Goal: Find specific page/section: Find specific page/section

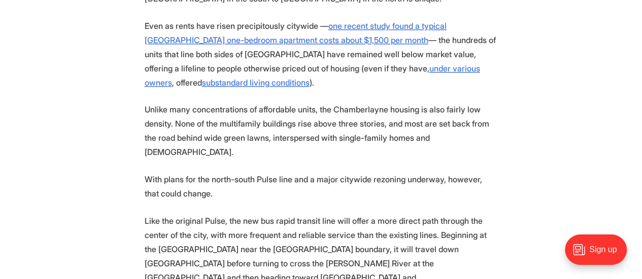
scroll to position [669, 0]
click at [223, 18] on p "Even as rents have risen precipitously citywide — one recent study found a typi…" at bounding box center [321, 53] width 353 height 71
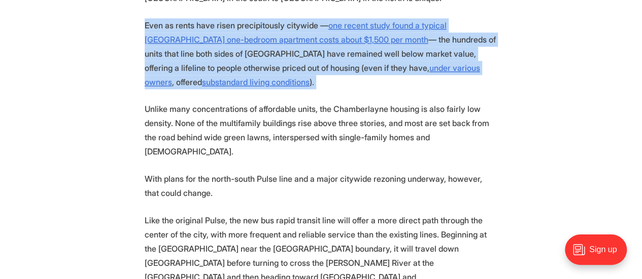
click at [223, 18] on p "Even as rents have risen precipitously citywide — one recent study found a typi…" at bounding box center [321, 53] width 353 height 71
drag, startPoint x: 74, startPoint y: 43, endPoint x: 94, endPoint y: 16, distance: 33.4
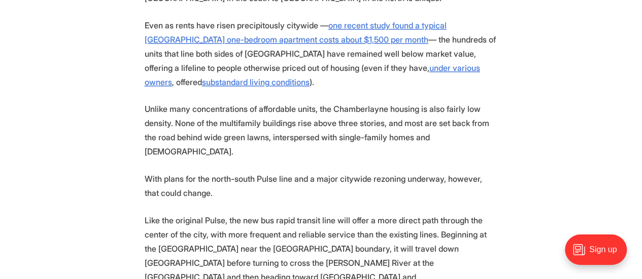
click at [152, 102] on p "Unlike many concentrations of affordable units, the Chamberlayne housing is als…" at bounding box center [321, 130] width 353 height 57
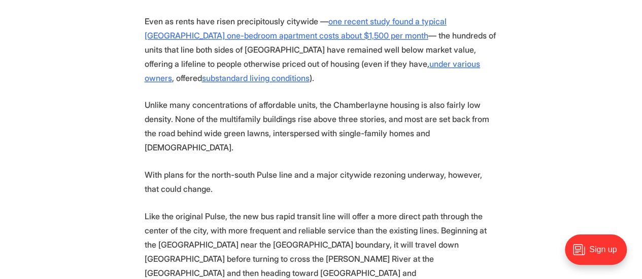
scroll to position [674, 0]
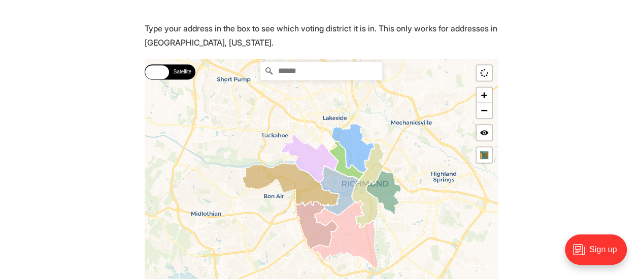
click at [318, 69] on input "Search" at bounding box center [321, 71] width 122 height 18
click at [323, 62] on input "Search" at bounding box center [321, 71] width 122 height 18
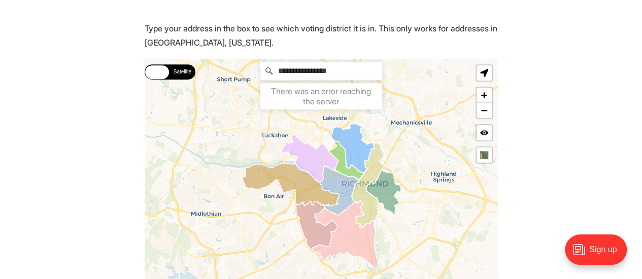
type input "**********"
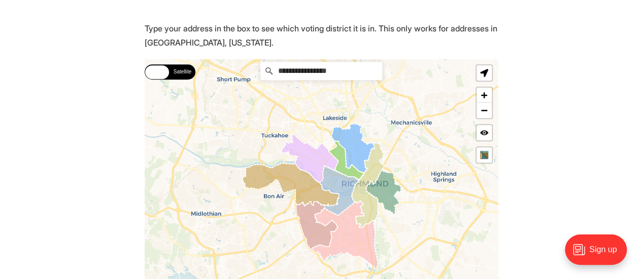
click at [347, 150] on icon at bounding box center [352, 148] width 43 height 49
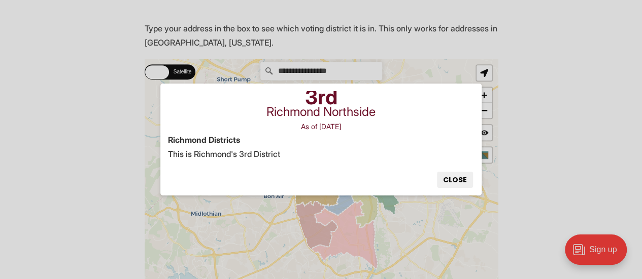
click at [465, 174] on button "Close" at bounding box center [455, 180] width 36 height 16
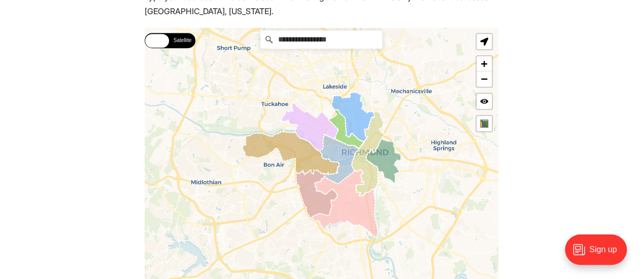
scroll to position [250, 0]
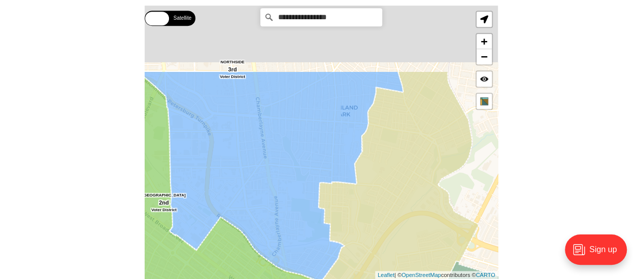
drag, startPoint x: 431, startPoint y: 73, endPoint x: 430, endPoint y: 171, distance: 97.9
click at [430, 171] on icon at bounding box center [357, 236] width 241 height 331
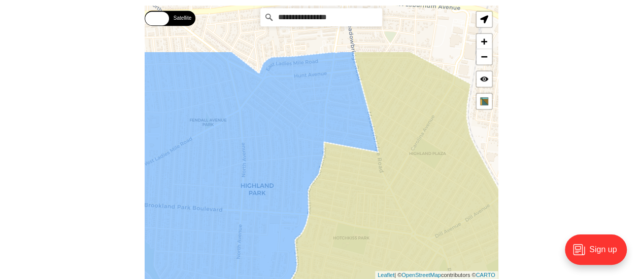
drag, startPoint x: 417, startPoint y: 46, endPoint x: 407, endPoint y: 123, distance: 77.8
click at [407, 123] on icon at bounding box center [362, 216] width 306 height 331
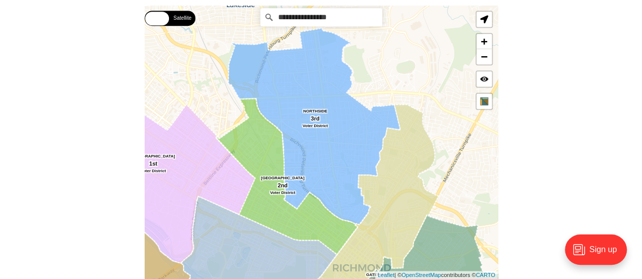
click at [401, 158] on icon at bounding box center [374, 206] width 128 height 203
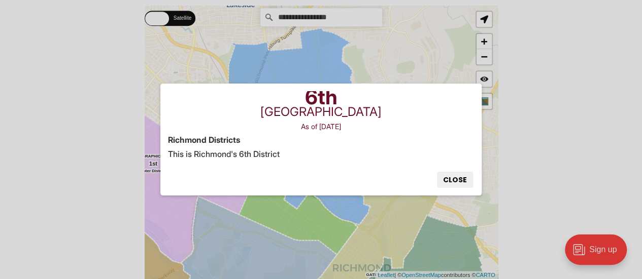
click at [472, 179] on button "Close" at bounding box center [455, 180] width 36 height 16
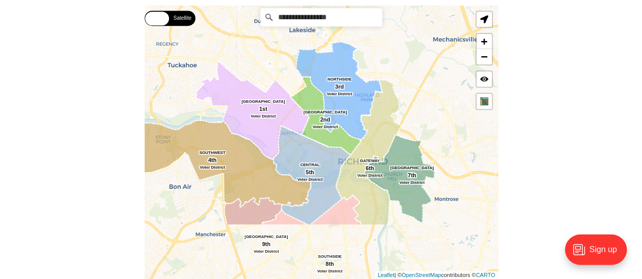
drag, startPoint x: 377, startPoint y: 228, endPoint x: 369, endPoint y: 134, distance: 93.6
click at [369, 134] on icon at bounding box center [368, 153] width 65 height 146
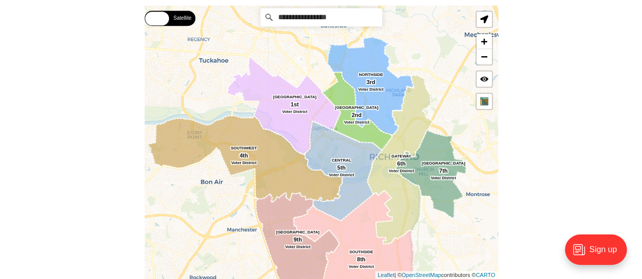
drag, startPoint x: 322, startPoint y: 153, endPoint x: 356, endPoint y: 147, distance: 34.5
click at [356, 147] on icon at bounding box center [343, 171] width 78 height 100
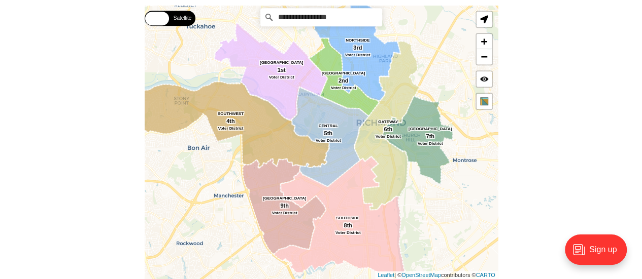
drag, startPoint x: 368, startPoint y: 224, endPoint x: 352, endPoint y: 178, distance: 48.3
click at [352, 178] on icon at bounding box center [339, 214] width 132 height 117
